Goal: Task Accomplishment & Management: Complete application form

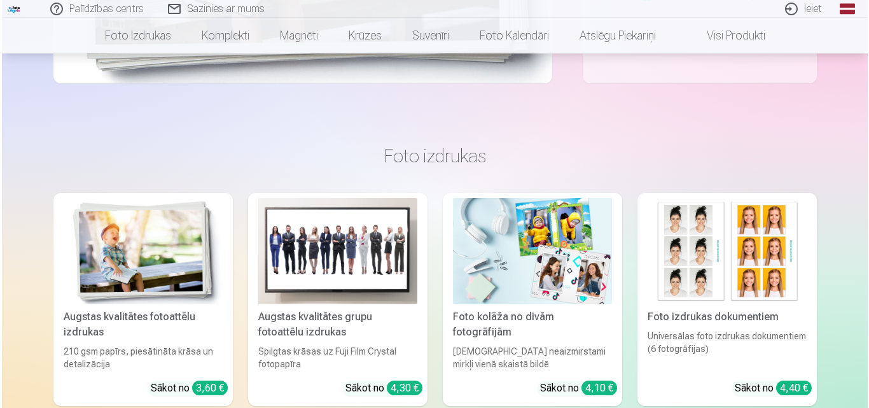
scroll to position [80, 0]
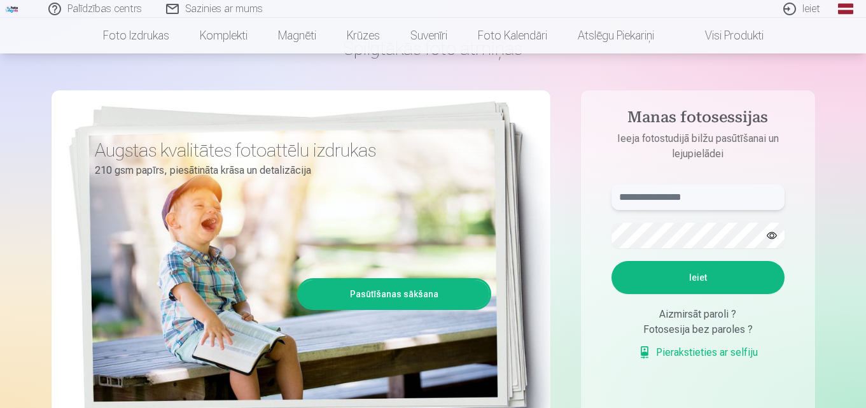
click at [716, 202] on input "text" at bounding box center [698, 197] width 173 height 25
click at [710, 267] on button "Ieiet" at bounding box center [698, 277] width 173 height 33
click at [795, 9] on link "Ieiet" at bounding box center [802, 9] width 61 height 18
